Goal: Task Accomplishment & Management: Complete application form

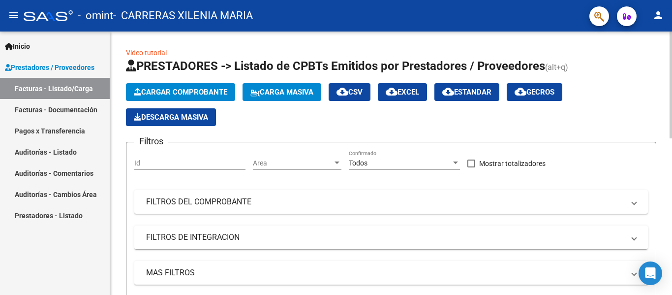
click at [197, 94] on span "Cargar Comprobante" at bounding box center [181, 92] width 94 height 9
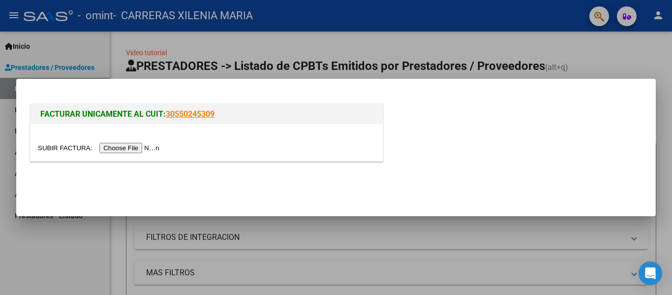
click at [135, 146] on input "file" at bounding box center [100, 148] width 125 height 10
click at [107, 147] on input "file" at bounding box center [100, 148] width 125 height 10
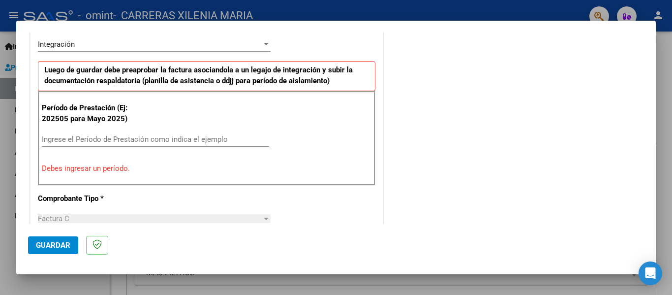
scroll to position [295, 0]
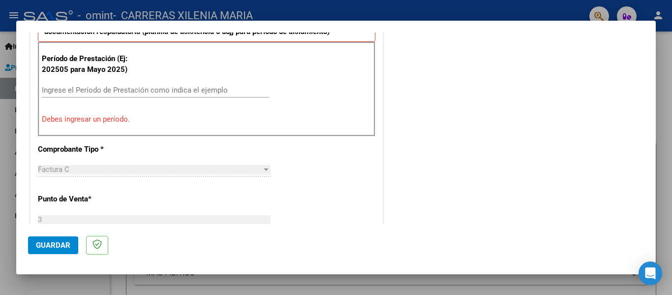
click at [84, 90] on input "Ingrese el Período de Prestación como indica el ejemplo" at bounding box center [155, 90] width 227 height 9
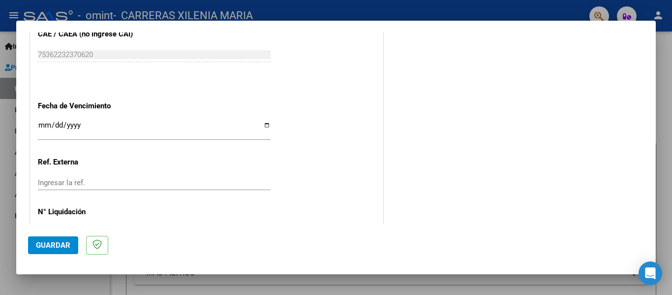
scroll to position [675, 0]
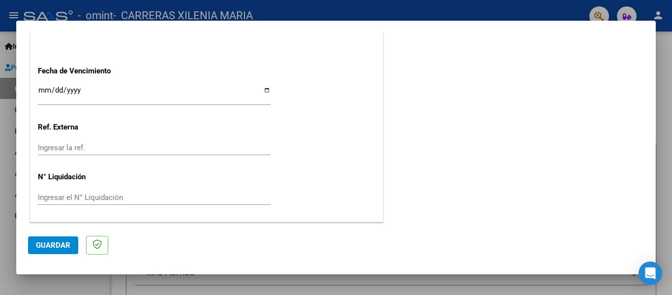
type input "202508"
click at [46, 246] on span "Guardar" at bounding box center [53, 245] width 34 height 9
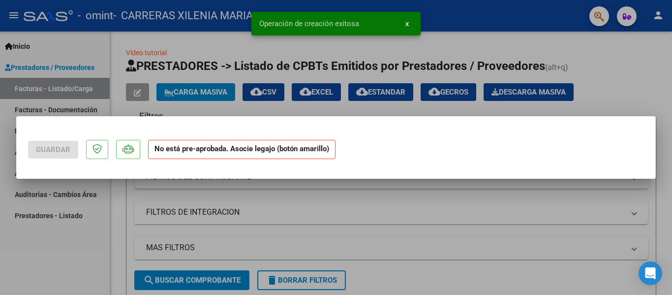
scroll to position [0, 0]
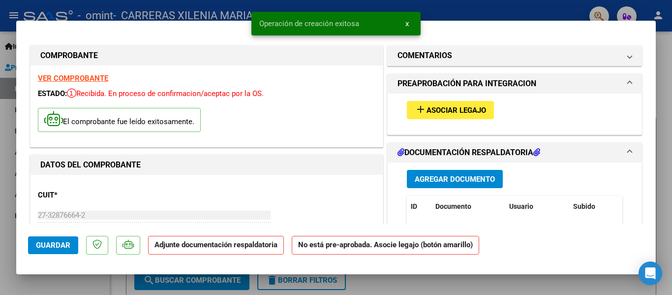
click at [468, 108] on span "Asociar Legajo" at bounding box center [457, 110] width 60 height 9
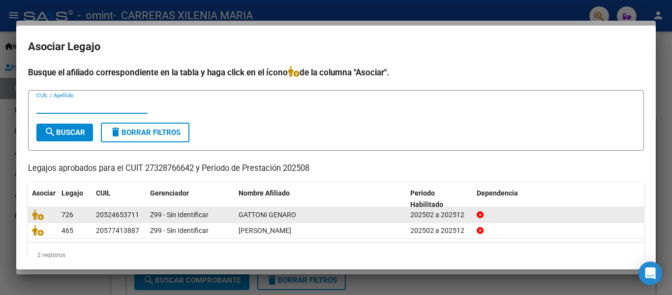
click at [428, 212] on div "202502 a 202512" at bounding box center [440, 214] width 59 height 11
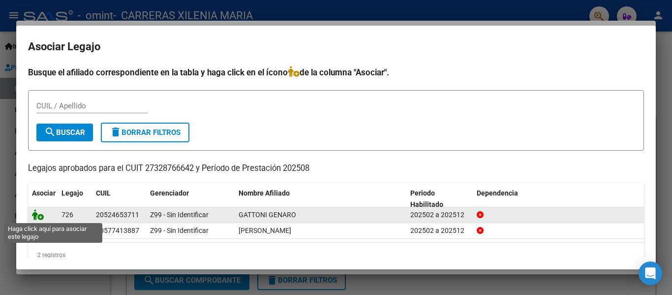
click at [38, 216] on icon at bounding box center [38, 214] width 12 height 11
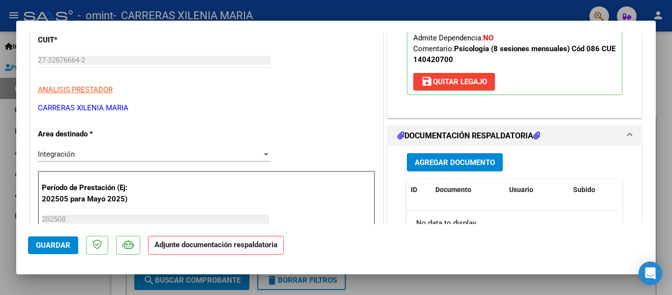
scroll to position [197, 0]
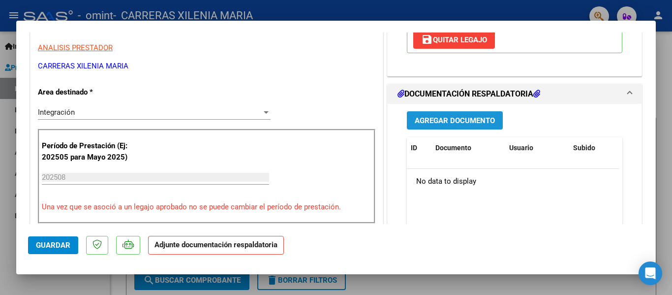
click at [461, 123] on span "Agregar Documento" at bounding box center [455, 120] width 80 height 9
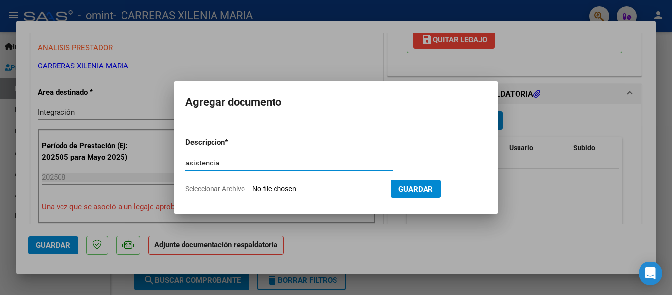
type input "asistencia"
click at [314, 183] on form "Descripcion * asistencia Escriba aquí una descripcion Seleccionar Archivo Guard…" at bounding box center [336, 165] width 301 height 72
click at [312, 189] on input "Seleccionar Archivo" at bounding box center [318, 189] width 130 height 9
type input "C:\fakepath\Gattoni asistencia 8. 25.pdf"
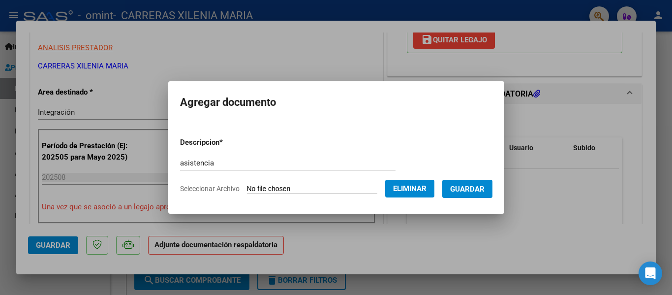
click at [469, 192] on span "Guardar" at bounding box center [467, 189] width 34 height 9
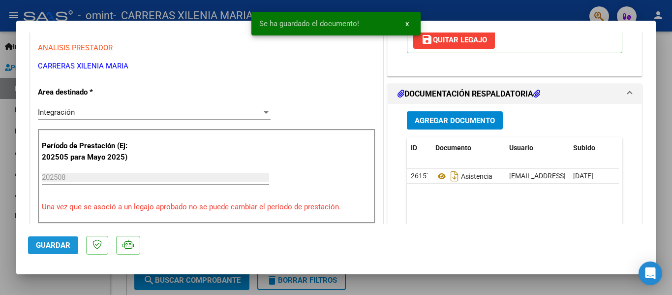
click at [48, 238] on button "Guardar" at bounding box center [53, 245] width 50 height 18
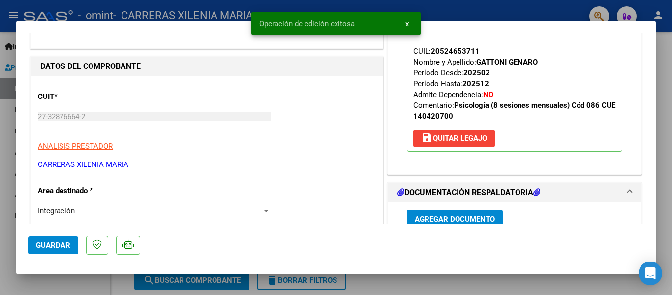
scroll to position [0, 0]
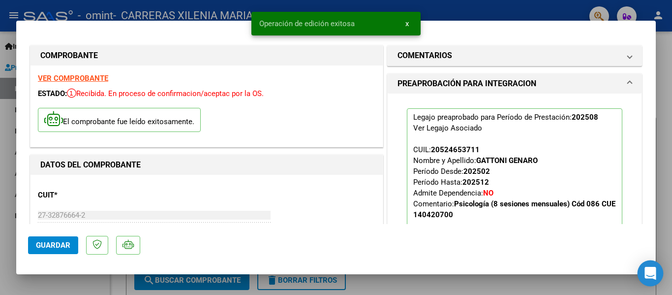
click at [648, 275] on icon "Open Intercom Messenger" at bounding box center [650, 273] width 13 height 13
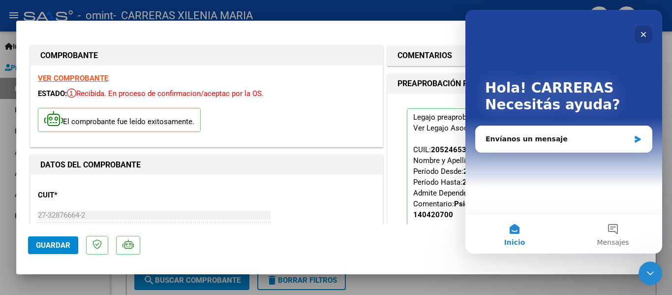
click at [643, 36] on icon "Cerrar" at bounding box center [644, 35] width 8 height 8
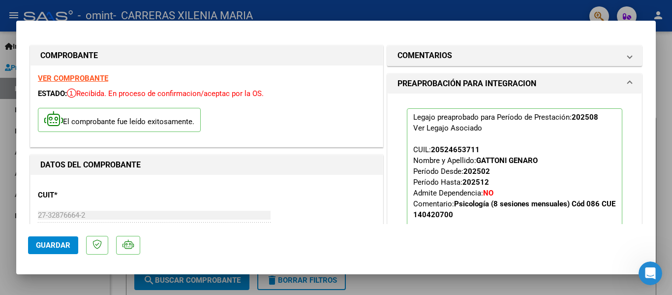
click at [266, 5] on div at bounding box center [336, 147] width 672 height 295
